Goal: Information Seeking & Learning: Learn about a topic

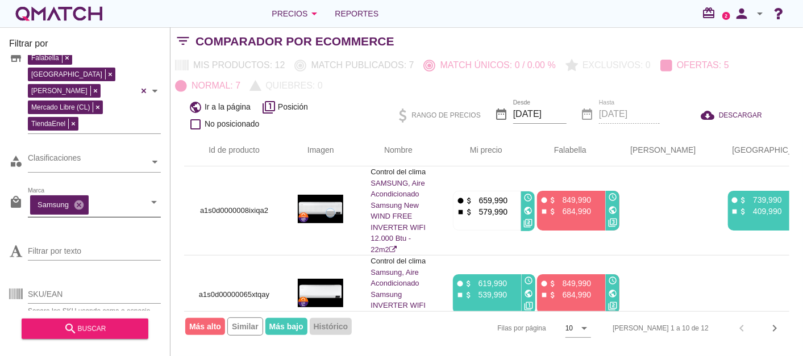
click at [74, 199] on icon "cancel" at bounding box center [78, 204] width 11 height 11
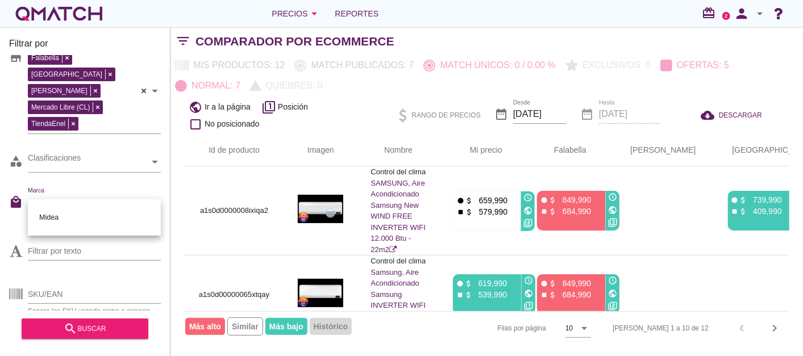
type input "Midea"
click at [48, 218] on div "Midea" at bounding box center [94, 217] width 115 height 27
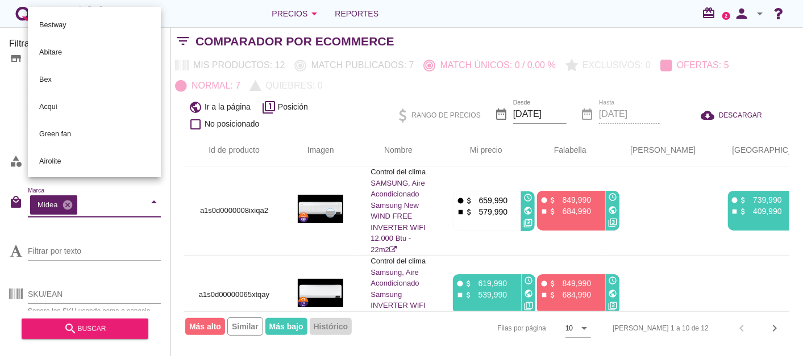
click at [2, 160] on div "Filtrar por store Falabella [PERSON_NAME] Libre (CL) TiendaEnel eCommerce categ…" at bounding box center [85, 191] width 170 height 329
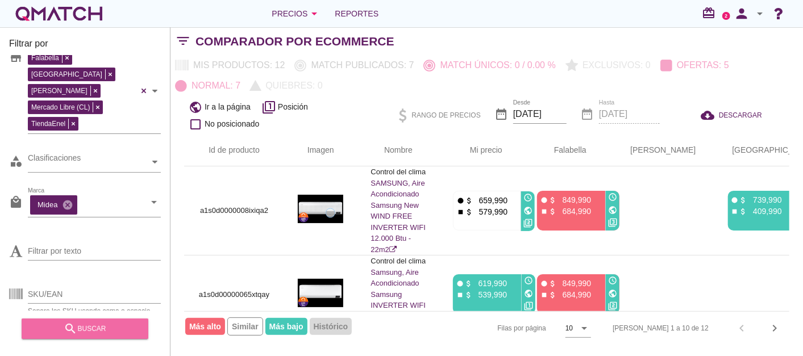
click at [103, 332] on div "search buscar" at bounding box center [85, 329] width 108 height 14
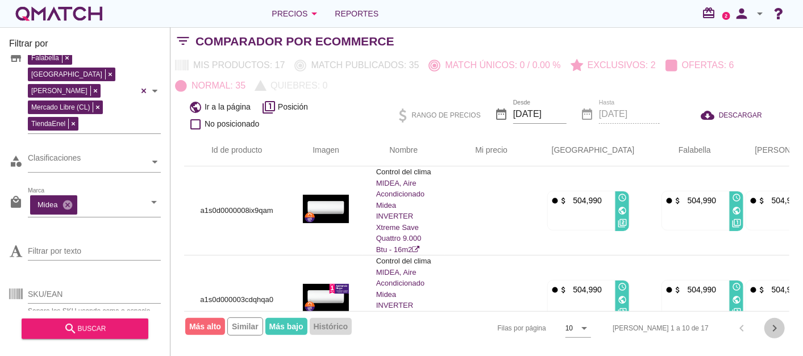
click at [775, 326] on icon "chevron_right" at bounding box center [774, 328] width 14 height 14
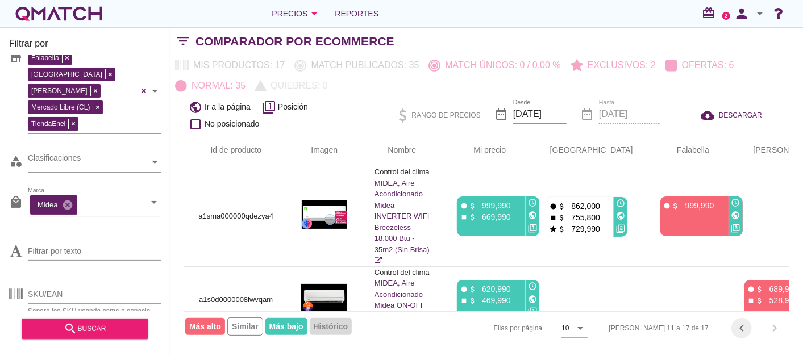
click at [747, 329] on icon "chevron_left" at bounding box center [741, 328] width 14 height 14
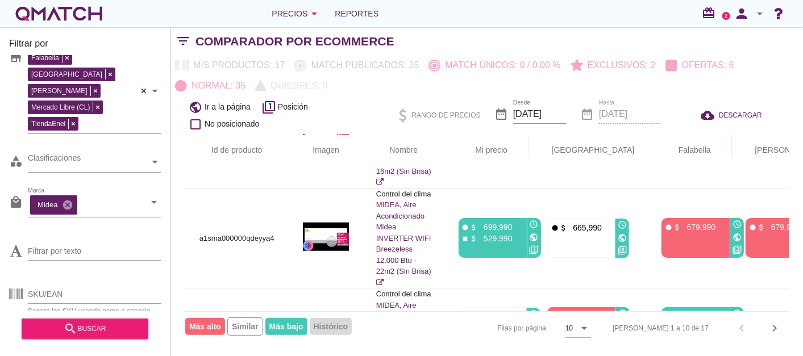
scroll to position [611, 0]
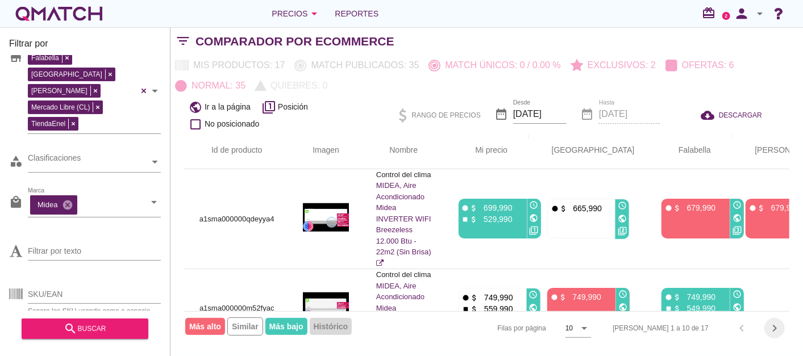
click at [772, 331] on icon "chevron_right" at bounding box center [774, 328] width 14 height 14
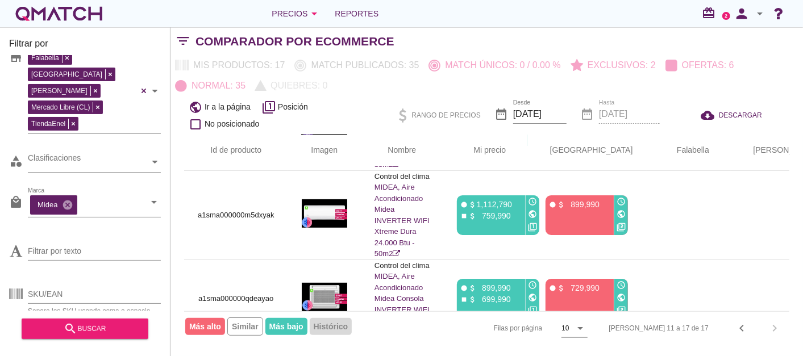
scroll to position [315, 0]
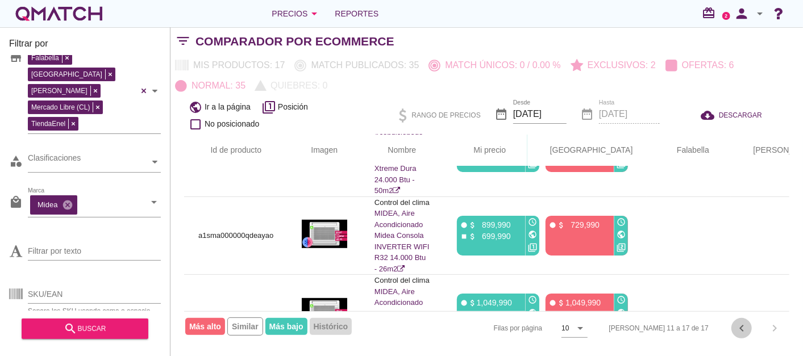
click at [740, 337] on button "chevron_left" at bounding box center [741, 328] width 20 height 20
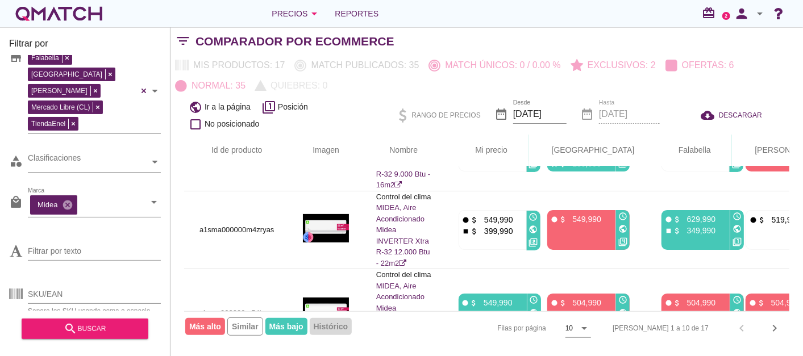
scroll to position [0, 0]
